Goal: Task Accomplishment & Management: Use online tool/utility

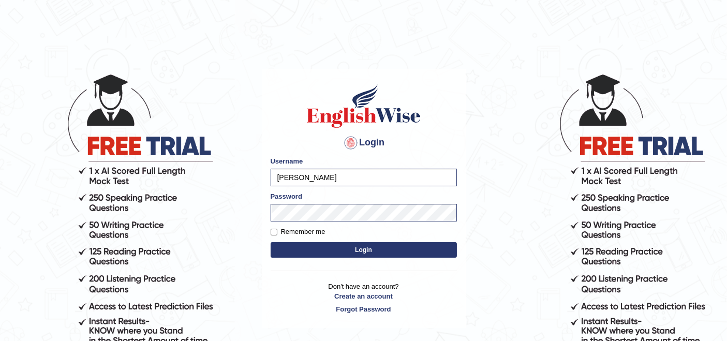
type input "AstiS"
click at [310, 250] on button "Login" at bounding box center [364, 250] width 186 height 16
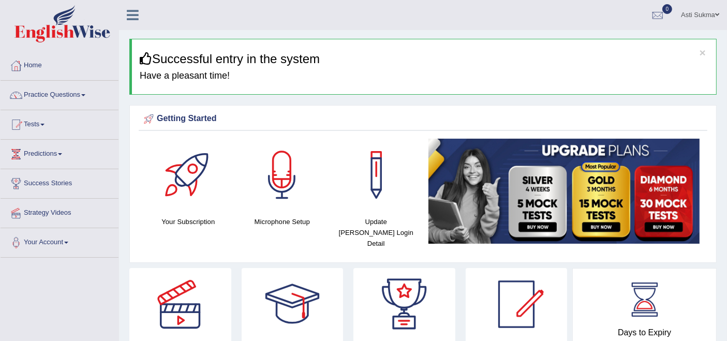
click at [38, 92] on link "Practice Questions" at bounding box center [60, 94] width 118 height 26
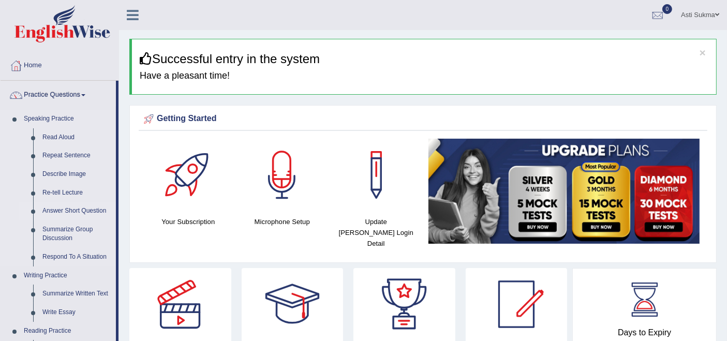
scroll to position [172, 0]
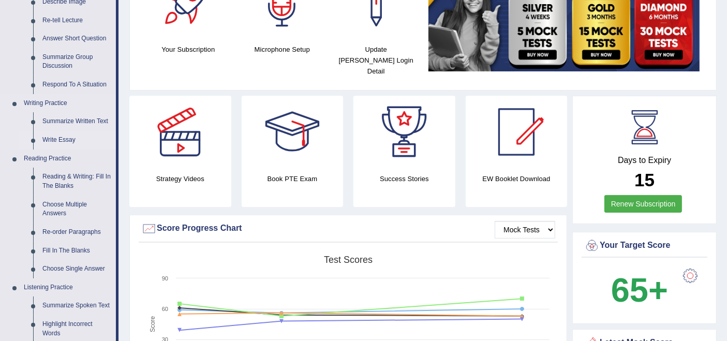
click at [68, 133] on link "Write Essay" at bounding box center [77, 140] width 78 height 19
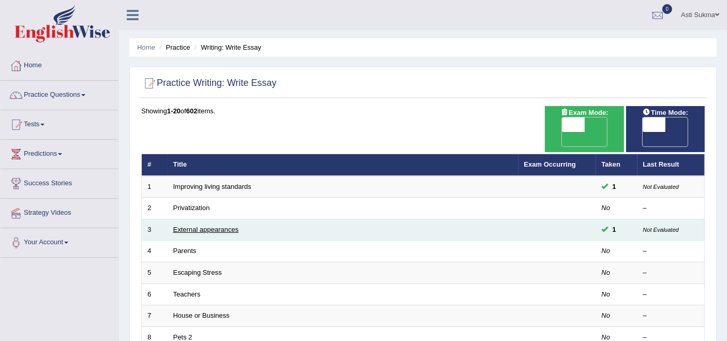
click at [202, 226] on link "External appearances" at bounding box center [205, 230] width 65 height 8
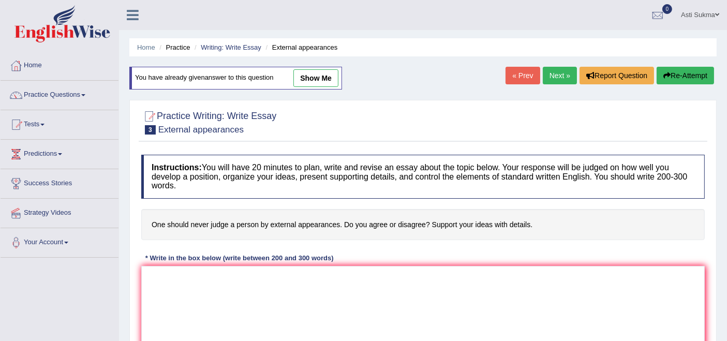
click at [321, 78] on link "show me" at bounding box center [315, 78] width 45 height 18
type textarea "The increasing influence of external appearances on our lives has ignited numer…"
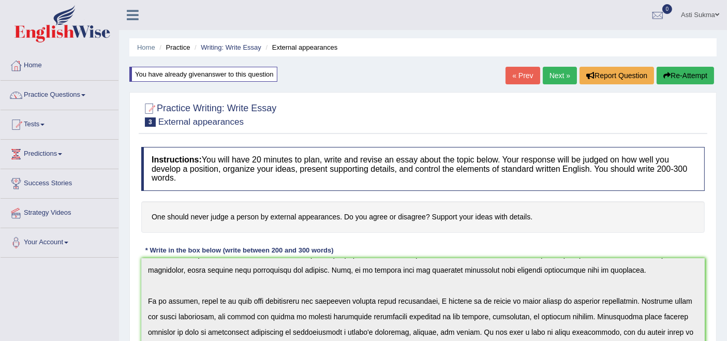
click at [697, 13] on link "Asti Sukma" at bounding box center [700, 13] width 54 height 27
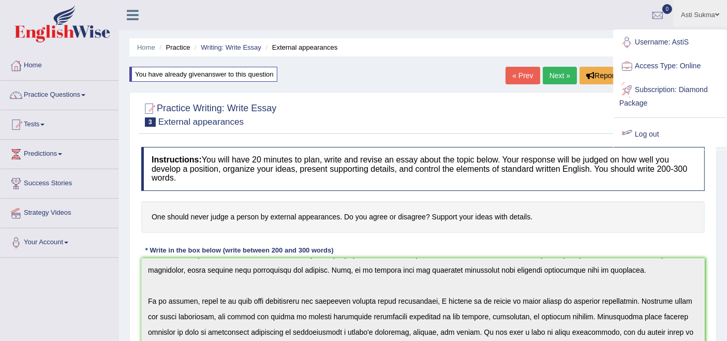
click at [641, 136] on link "Log out" at bounding box center [670, 135] width 112 height 24
